Goal: Task Accomplishment & Management: Complete application form

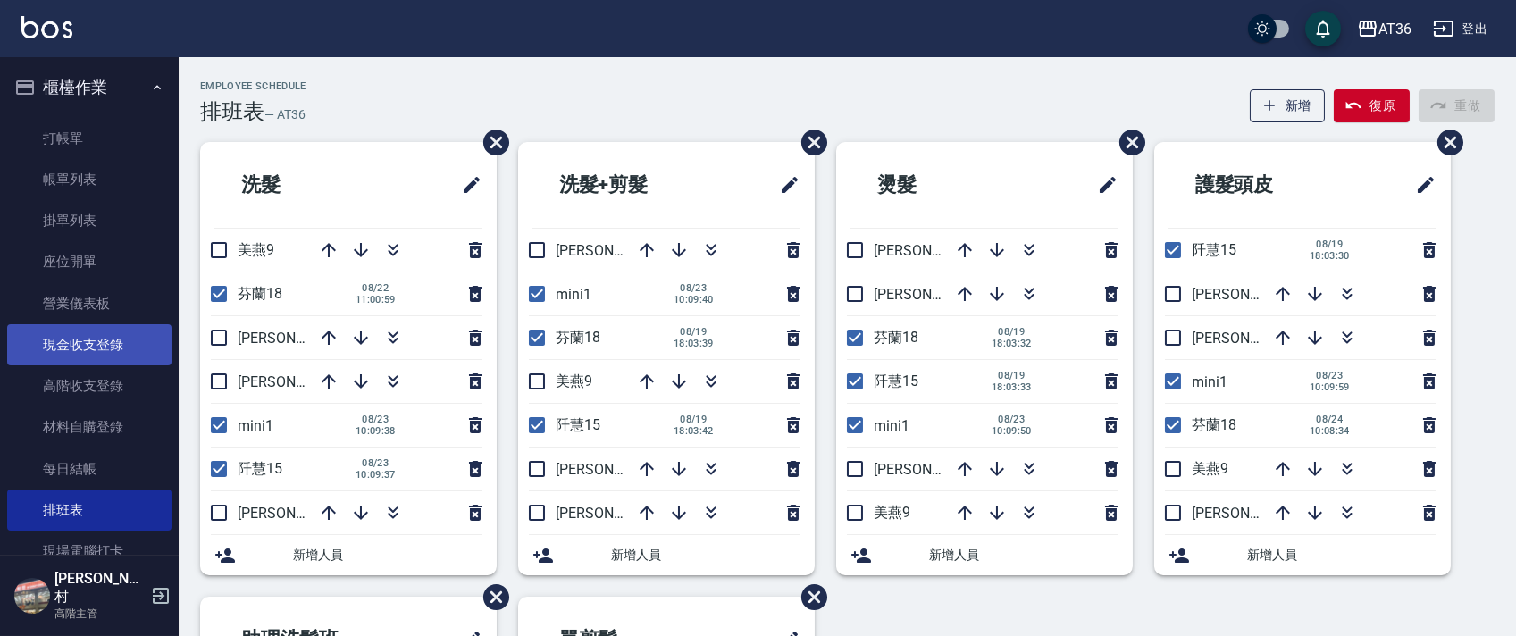
click at [93, 338] on link "現金收支登錄" at bounding box center [89, 344] width 164 height 41
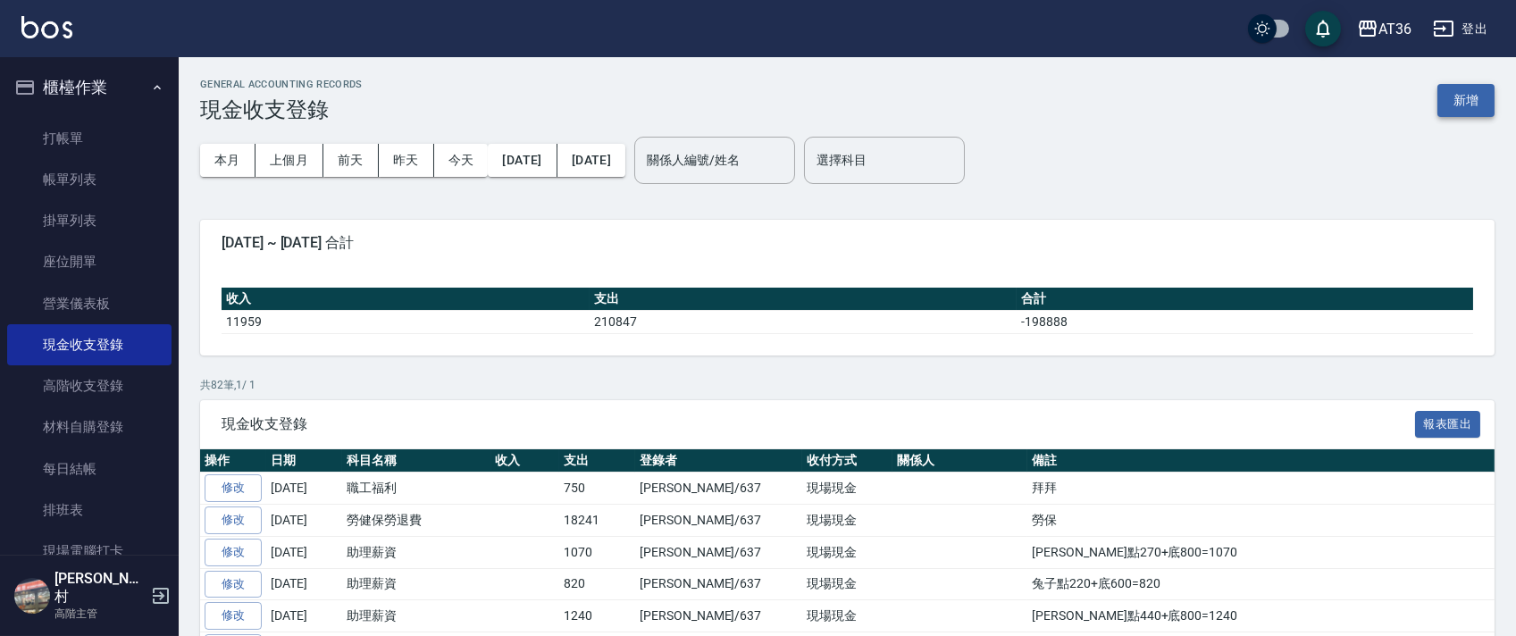
click at [1462, 109] on button "新增" at bounding box center [1465, 100] width 57 height 33
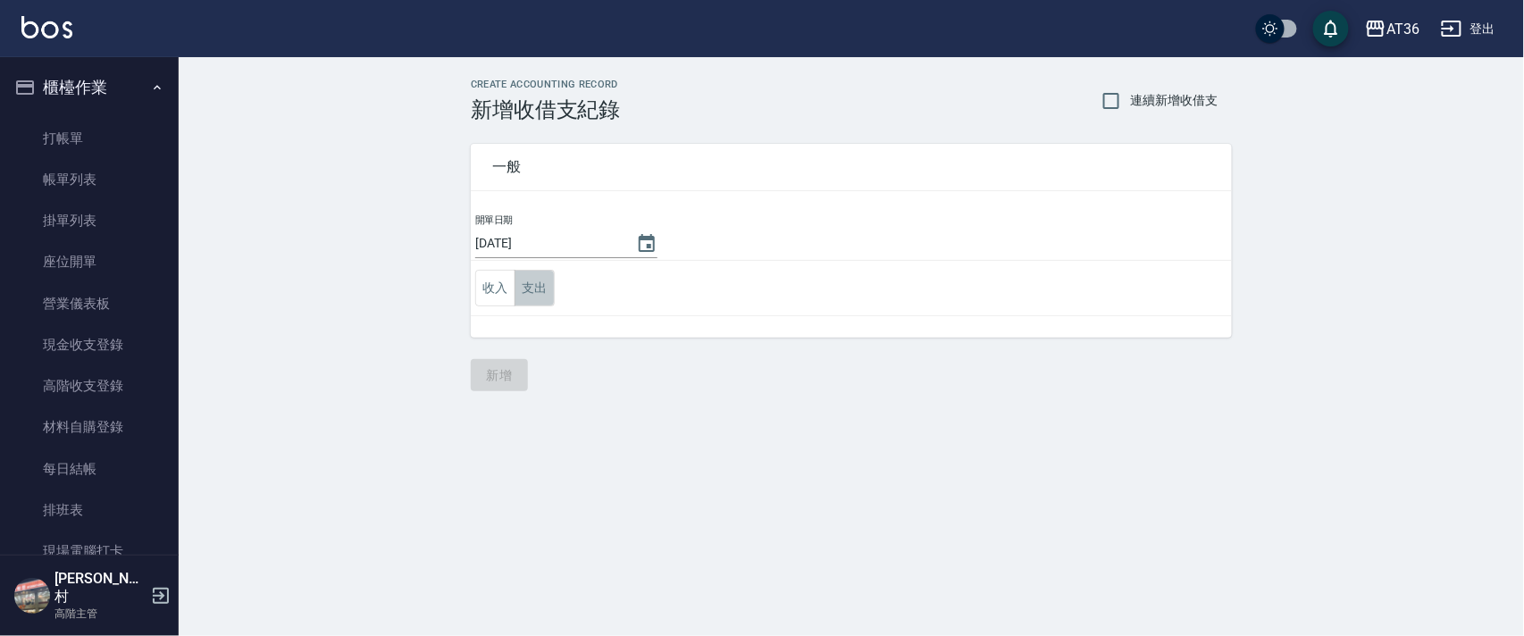
click at [531, 289] on button "支出" at bounding box center [535, 288] width 40 height 37
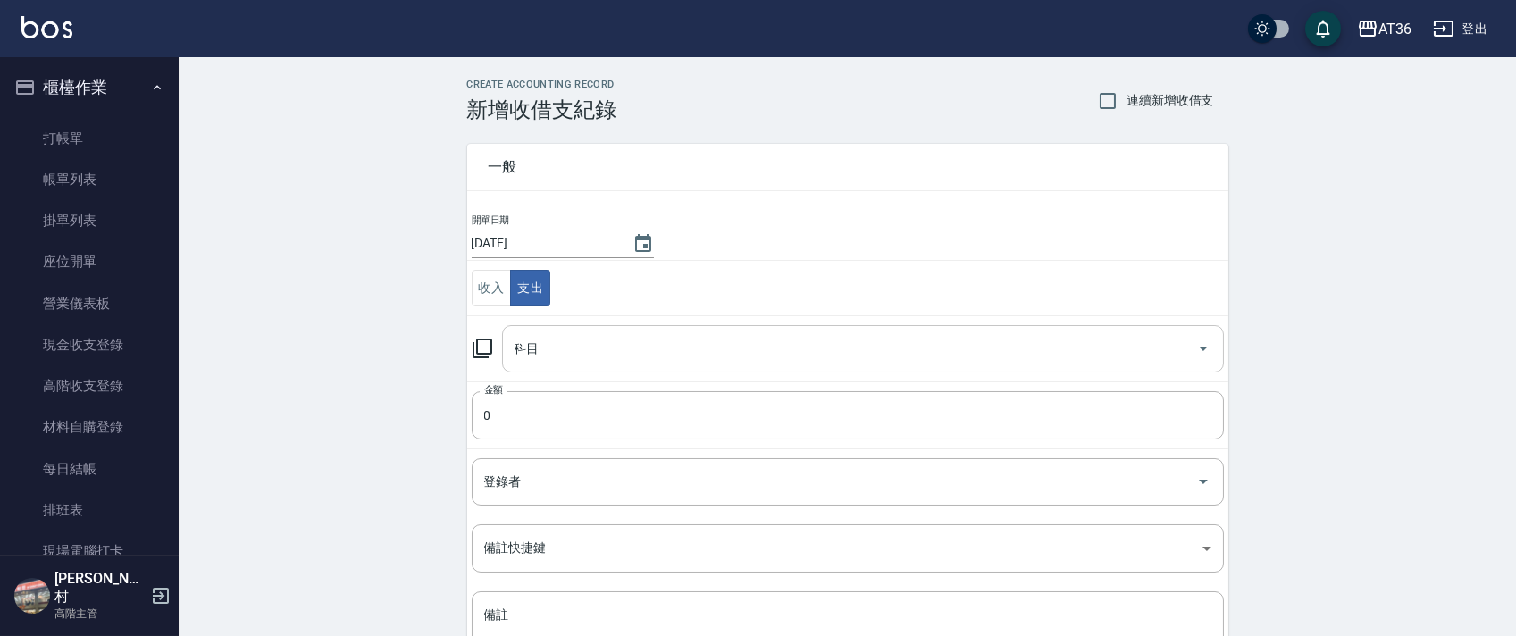
drag, startPoint x: 526, startPoint y: 338, endPoint x: 560, endPoint y: 363, distance: 42.2
click at [526, 342] on div "科目 科目" at bounding box center [863, 348] width 722 height 47
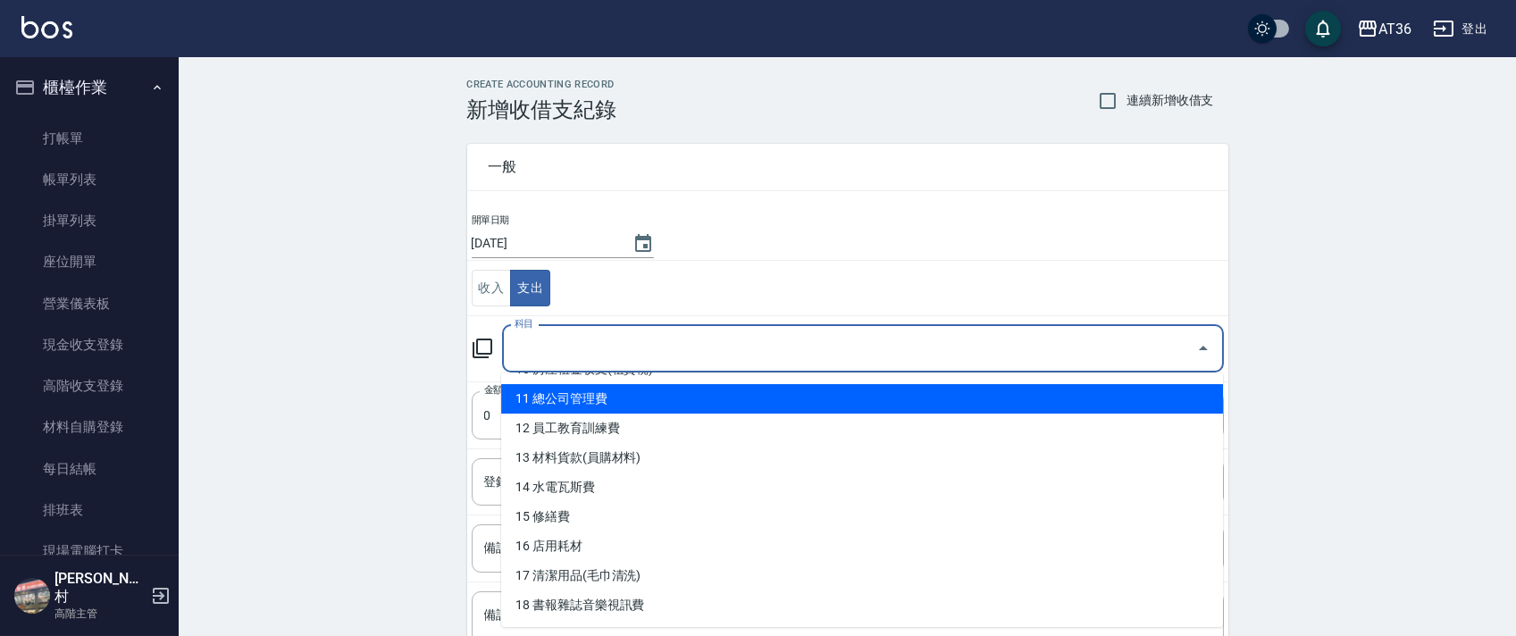
scroll to position [357, 0]
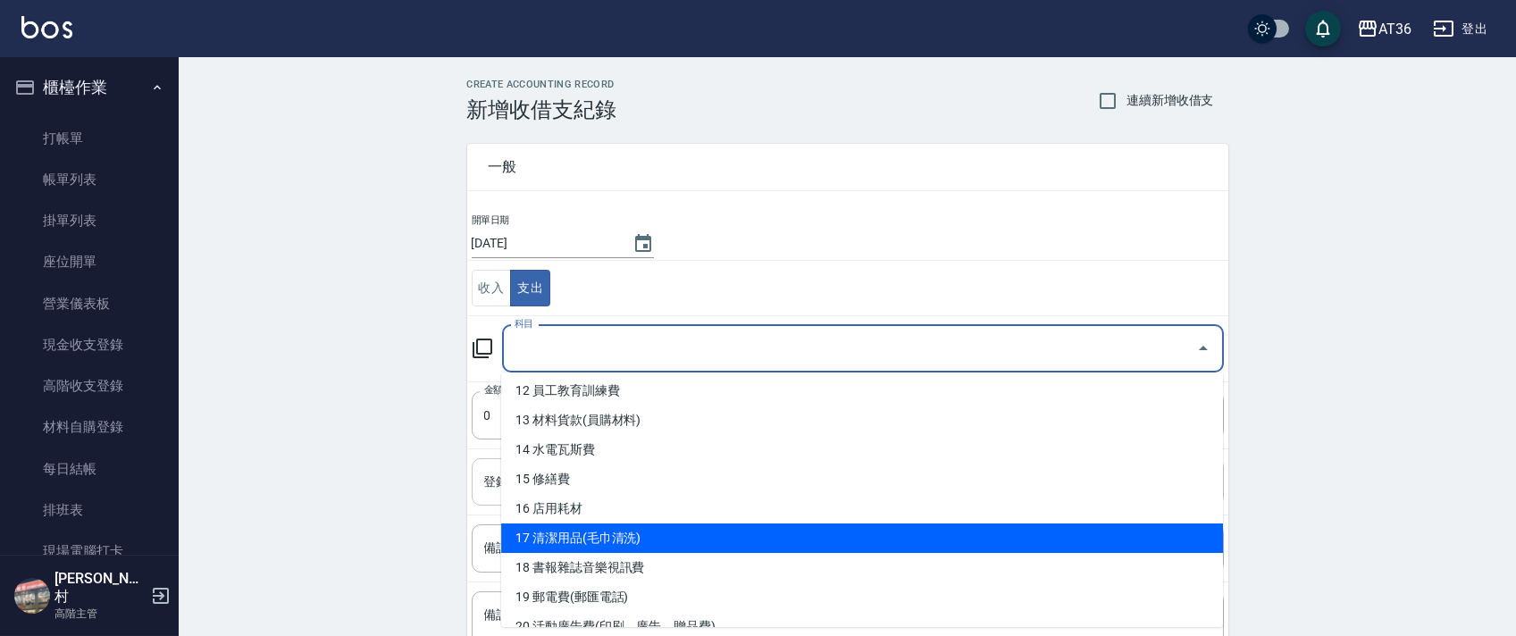
drag, startPoint x: 658, startPoint y: 531, endPoint x: 707, endPoint y: 494, distance: 61.3
click at [659, 531] on li "17 清潔用品(毛巾清洗)" at bounding box center [862, 538] width 722 height 29
type input "17 清潔用品(毛巾清洗)"
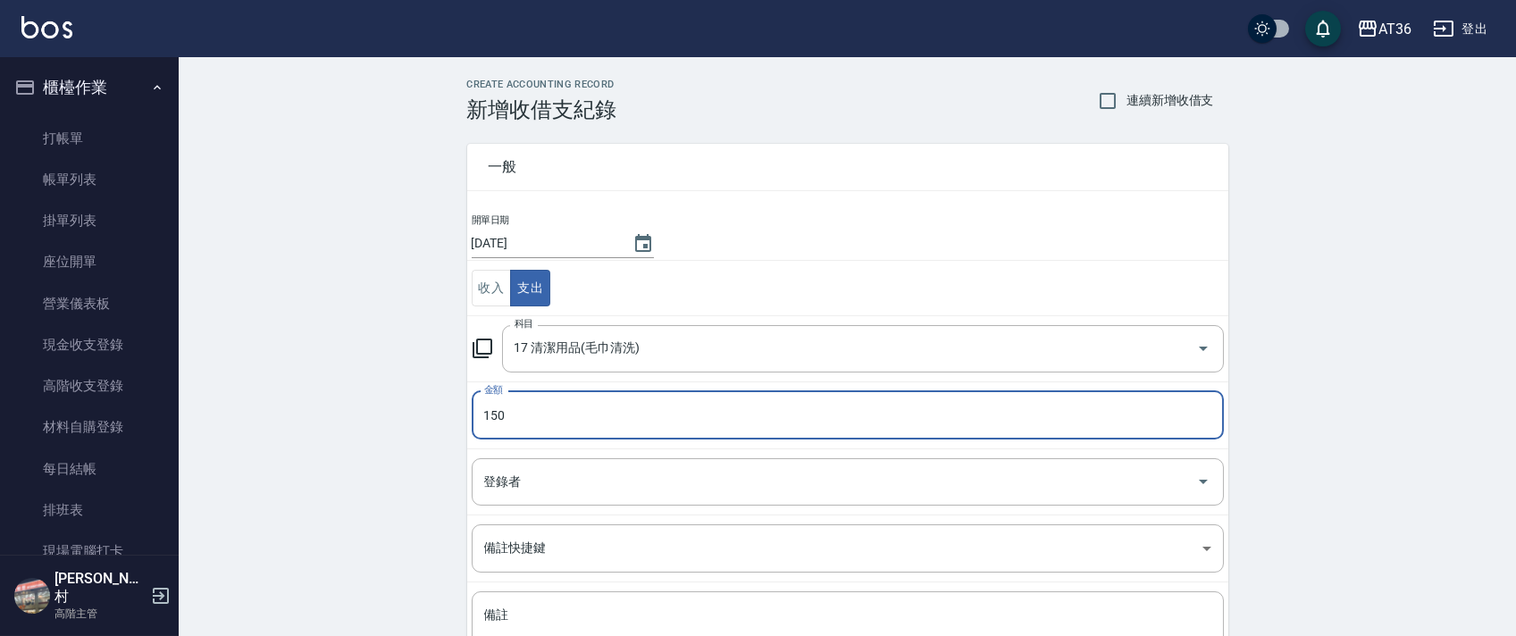
type input "150"
click at [515, 487] on div "登錄者 登錄者" at bounding box center [848, 481] width 752 height 47
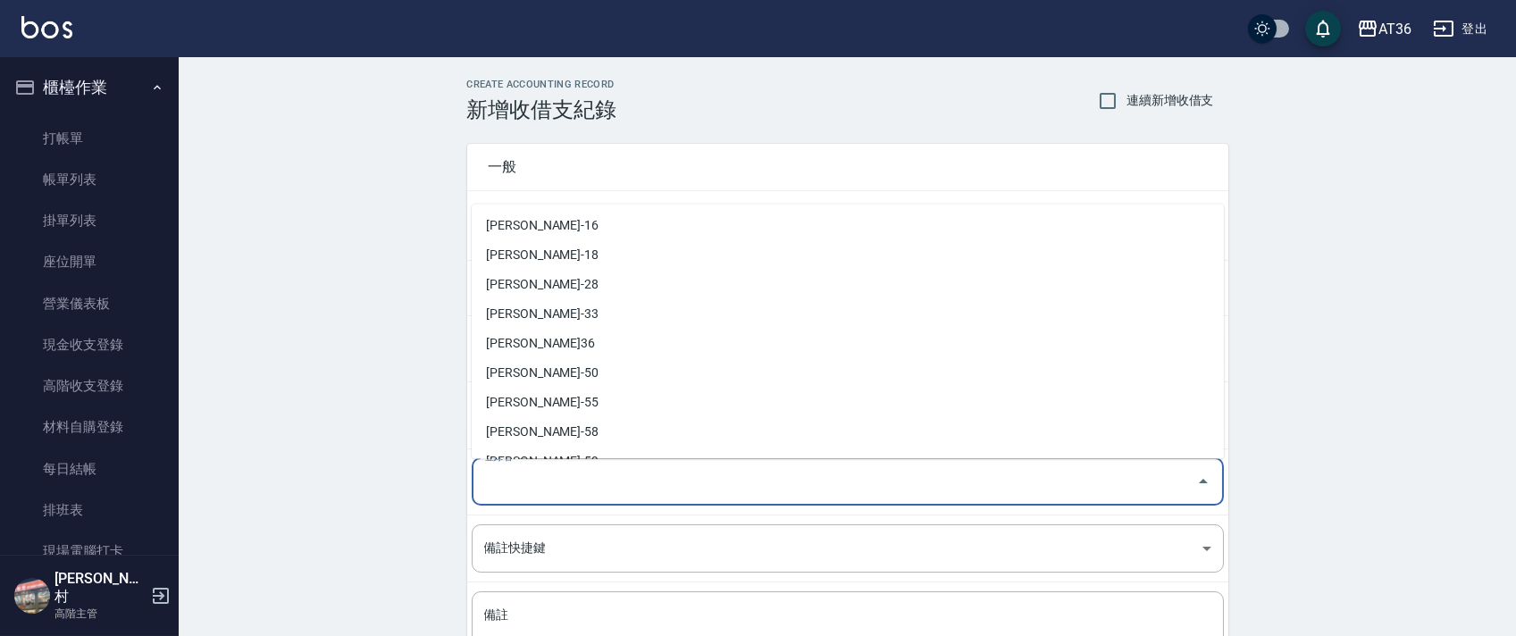
scroll to position [290, 0]
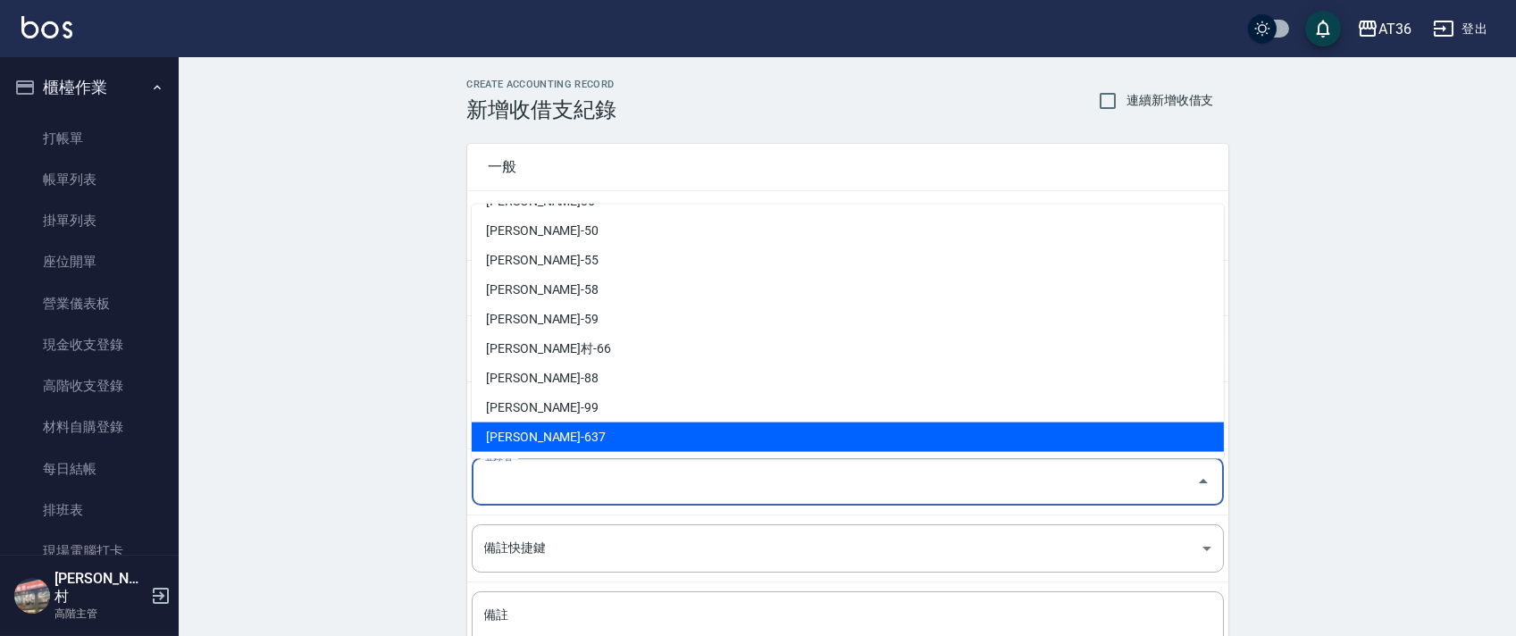
click at [529, 440] on li "[PERSON_NAME]-637" at bounding box center [848, 437] width 752 height 29
type input "[PERSON_NAME]-637"
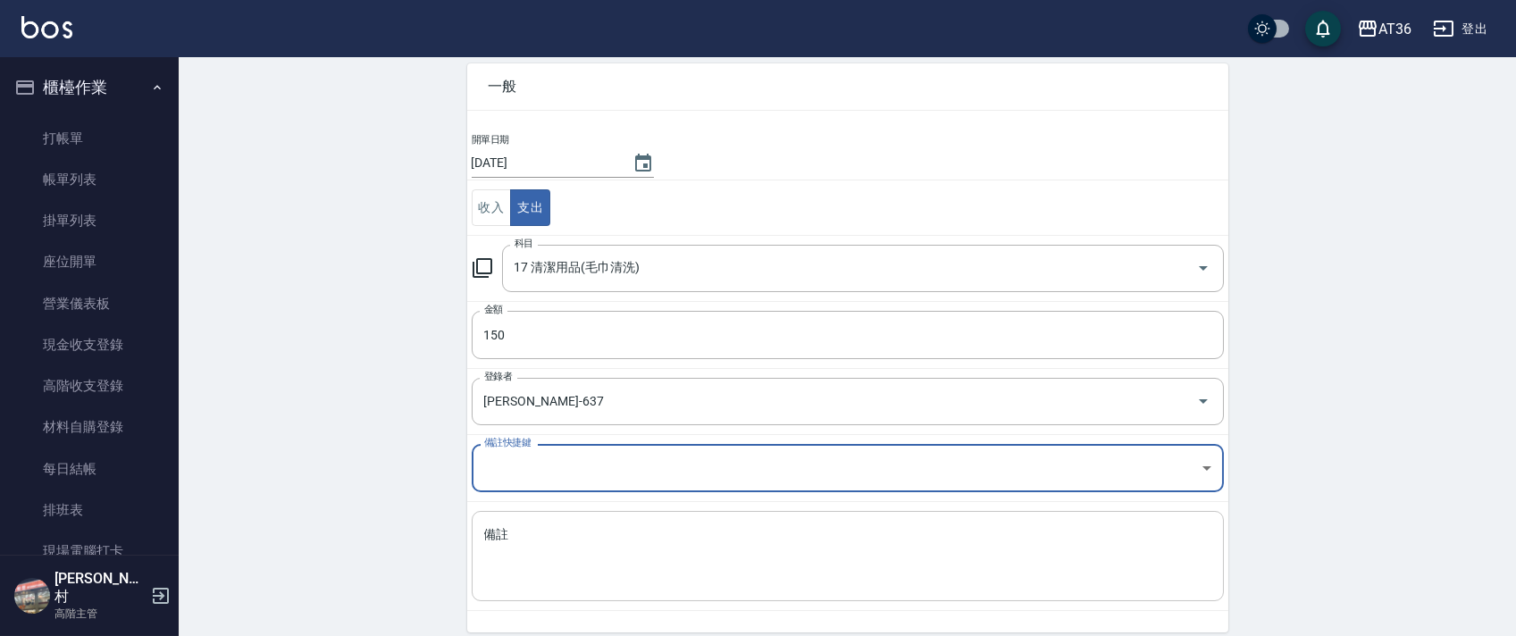
scroll to position [152, 0]
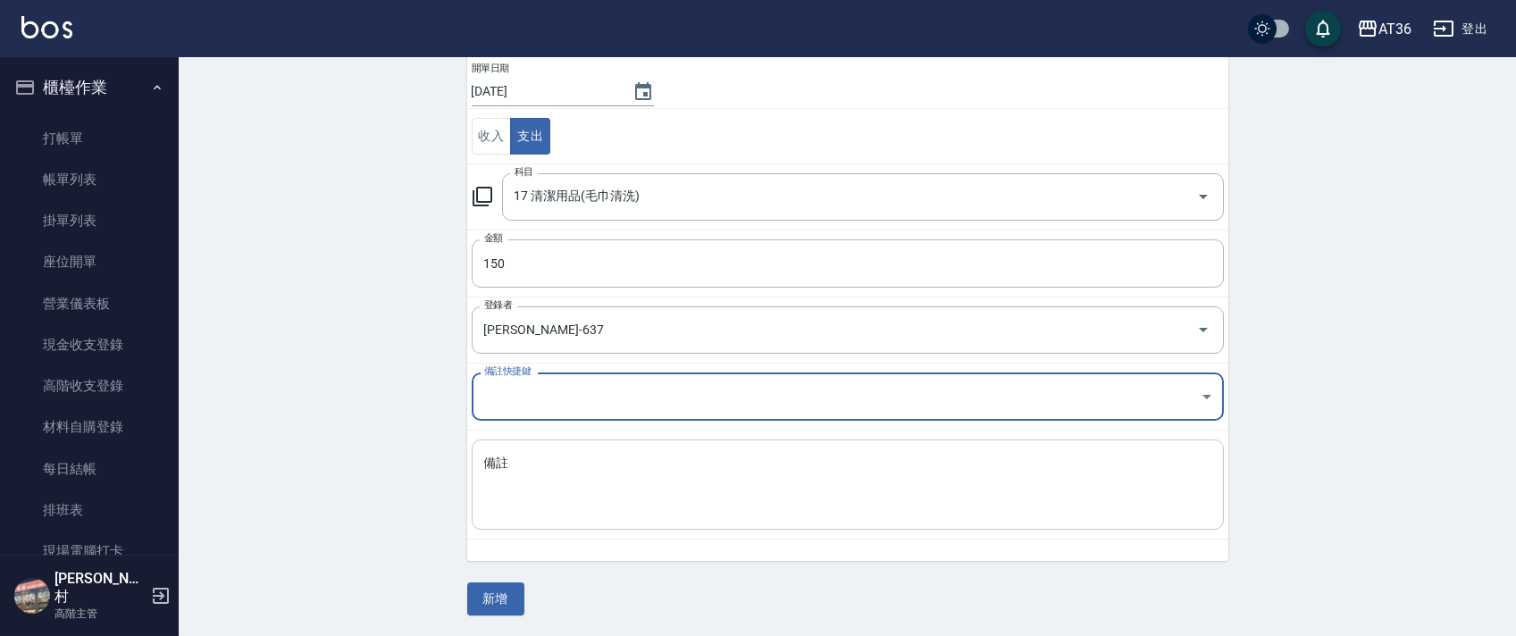
drag, startPoint x: 536, startPoint y: 485, endPoint x: 548, endPoint y: 468, distance: 20.6
click at [539, 481] on textarea "備註" at bounding box center [847, 485] width 727 height 61
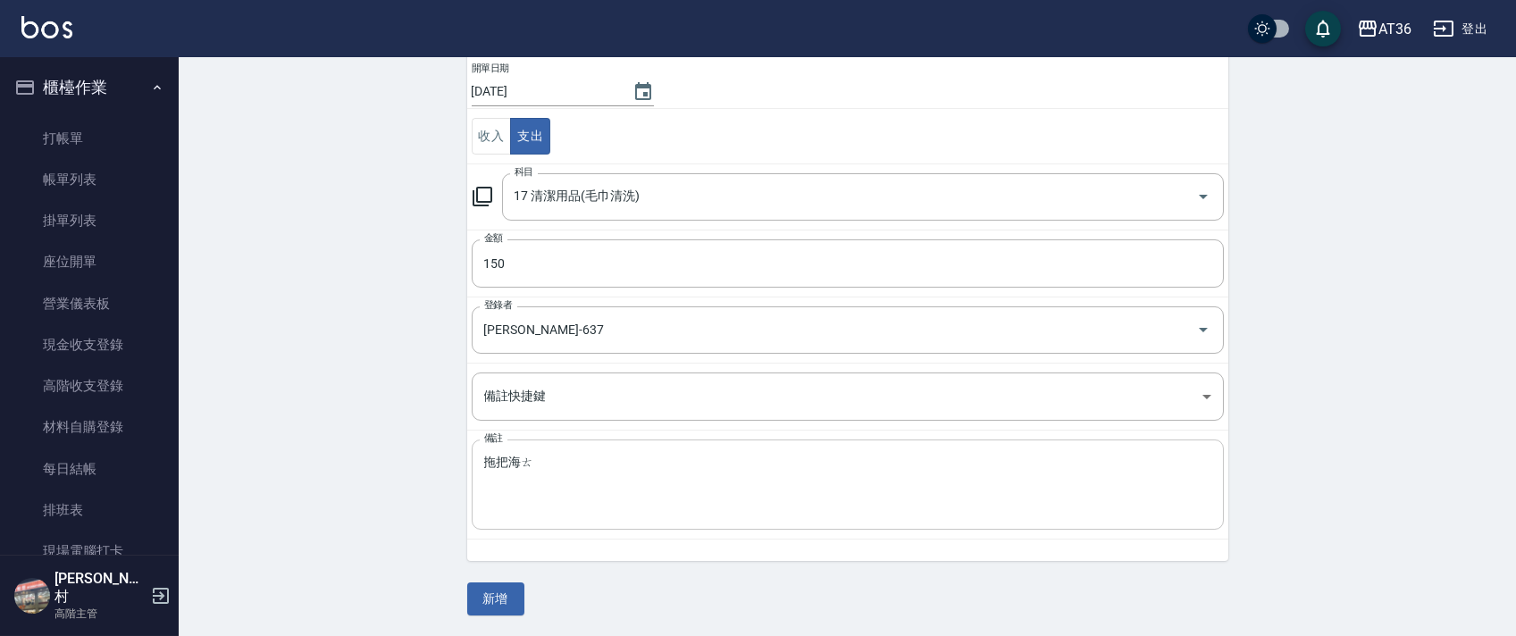
click at [524, 452] on div "拖把海ㄊ x 備註" at bounding box center [848, 485] width 752 height 90
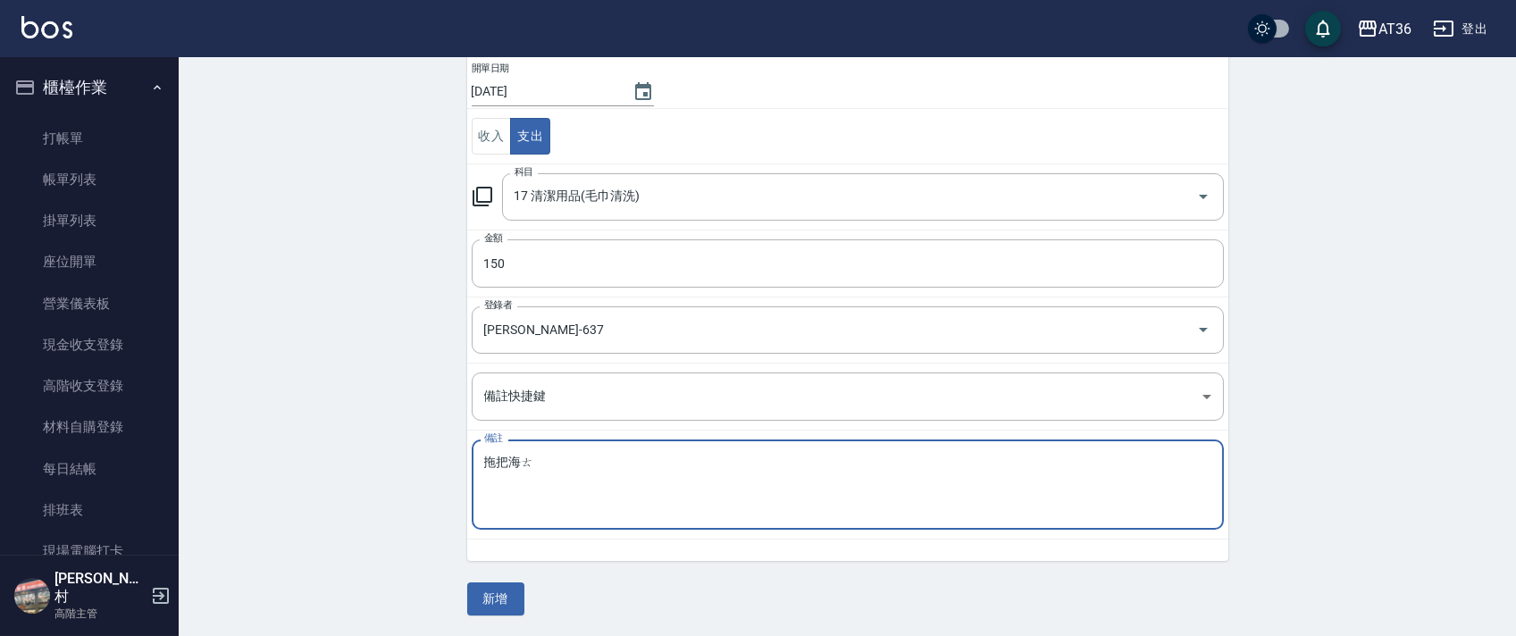
click at [517, 466] on textarea "拖把海ㄊ" at bounding box center [847, 485] width 727 height 61
click at [524, 463] on textarea "拖把海湎" at bounding box center [847, 485] width 727 height 61
drag, startPoint x: 547, startPoint y: 465, endPoint x: 605, endPoint y: 441, distance: 62.5
click at [549, 465] on textarea "拖把海棉/2ㄍㄨ" at bounding box center [847, 485] width 727 height 61
type textarea "拖把海棉/2各"
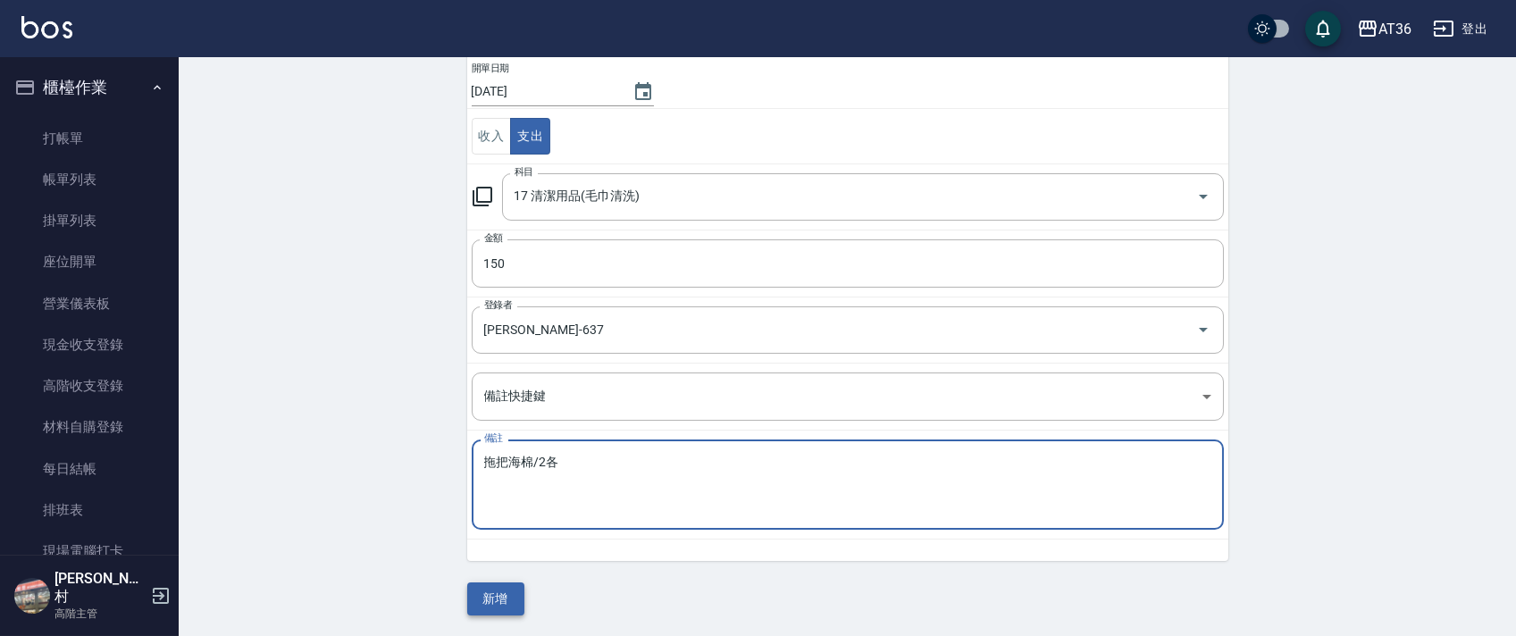
click at [503, 595] on button "新增" at bounding box center [495, 598] width 57 height 33
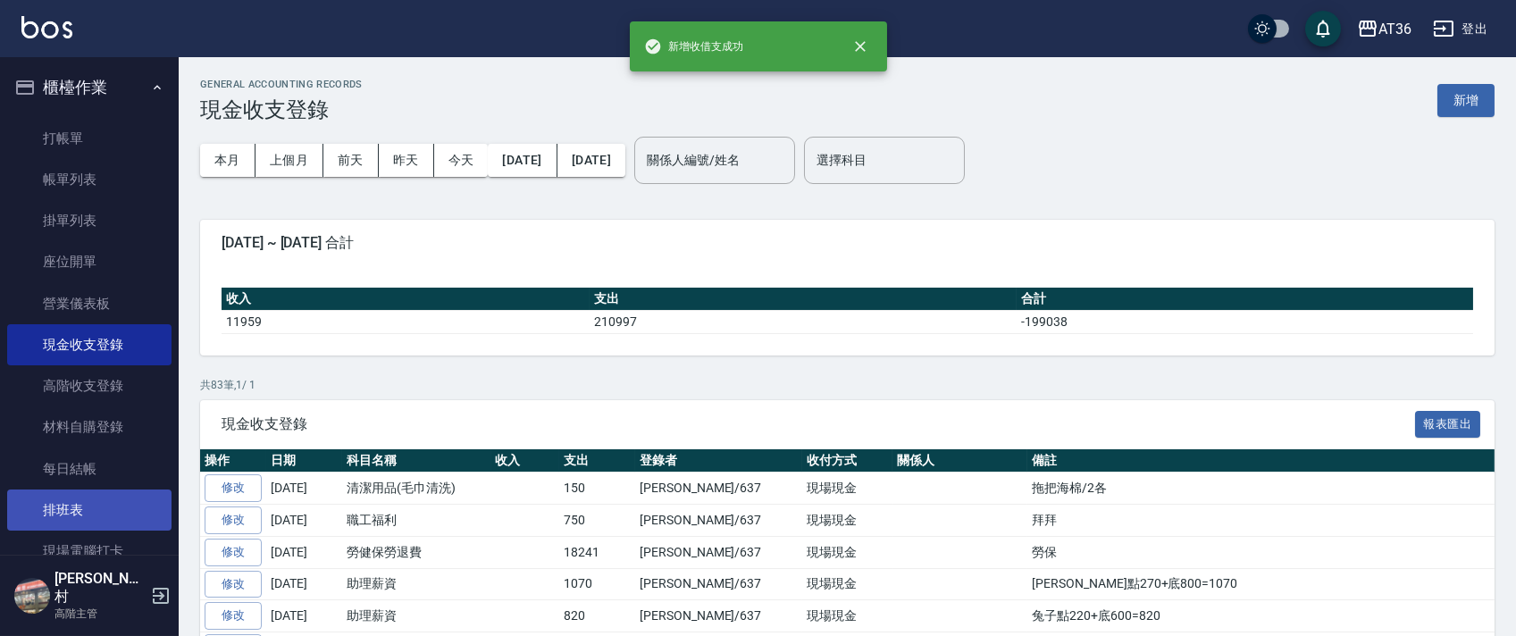
click at [68, 504] on link "排班表" at bounding box center [89, 510] width 164 height 41
